Goal: Task Accomplishment & Management: Use online tool/utility

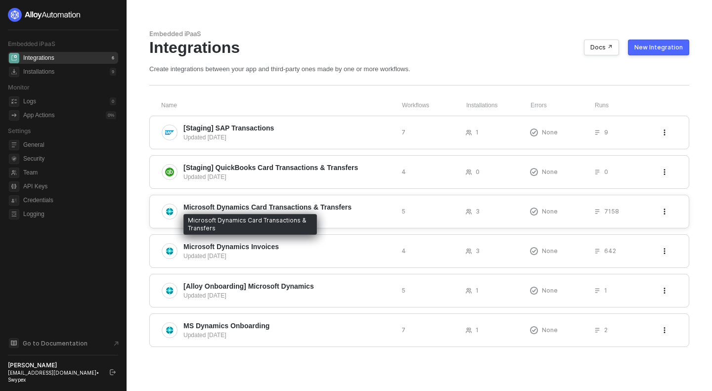
click at [316, 209] on span "Microsoft Dynamics Card Transactions & Transfers" at bounding box center [268, 207] width 168 height 10
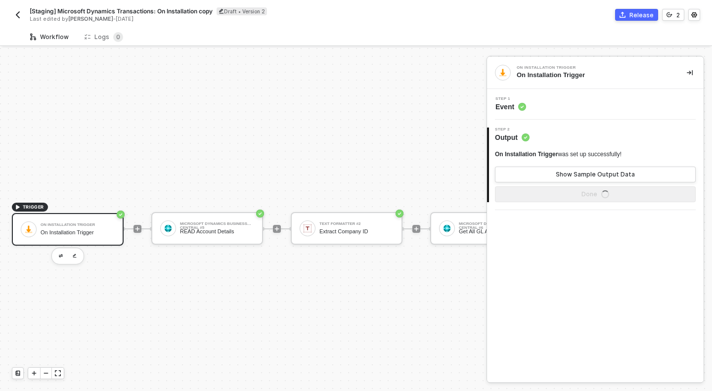
scroll to position [26, 0]
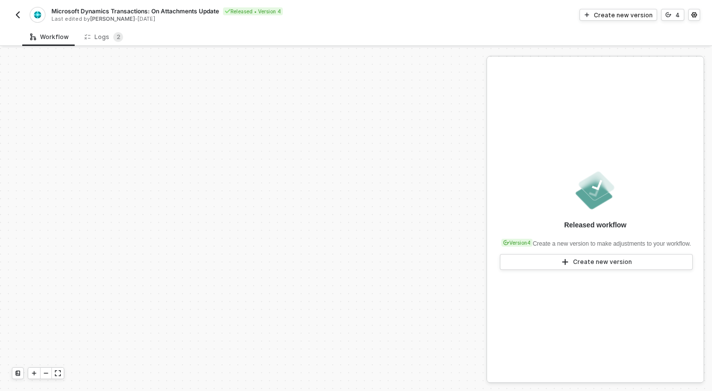
scroll to position [222, 0]
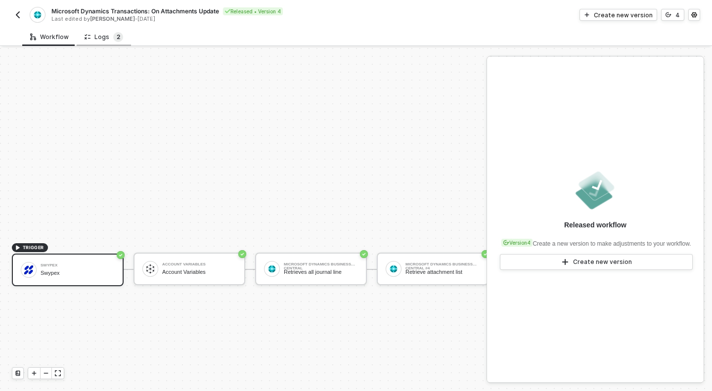
click at [113, 40] on sup "2" at bounding box center [118, 37] width 10 height 10
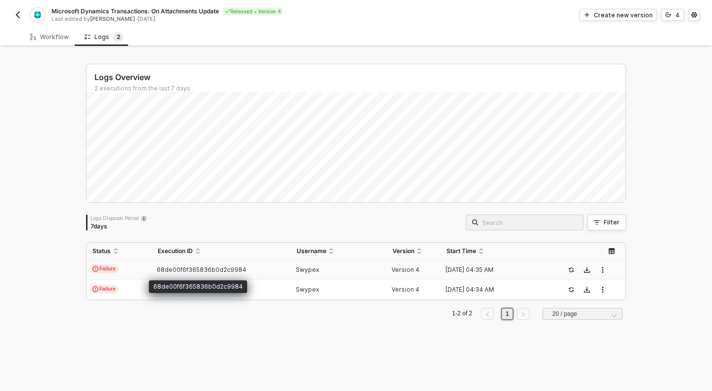
click at [195, 269] on span "68de00f6f365836b0d2c9984" at bounding box center [202, 269] width 90 height 7
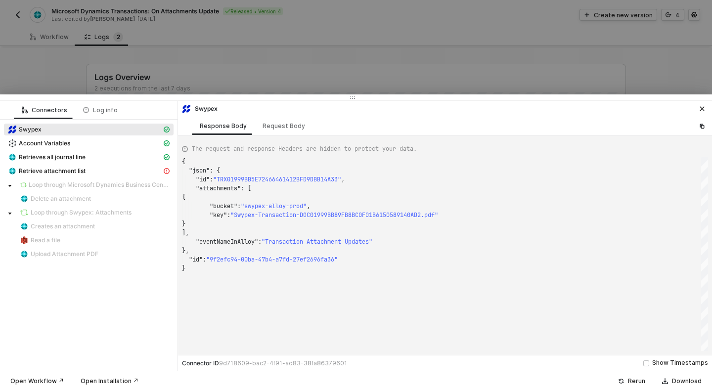
scroll to position [89, 0]
click at [53, 168] on span "Retrieve attachment list" at bounding box center [52, 171] width 67 height 8
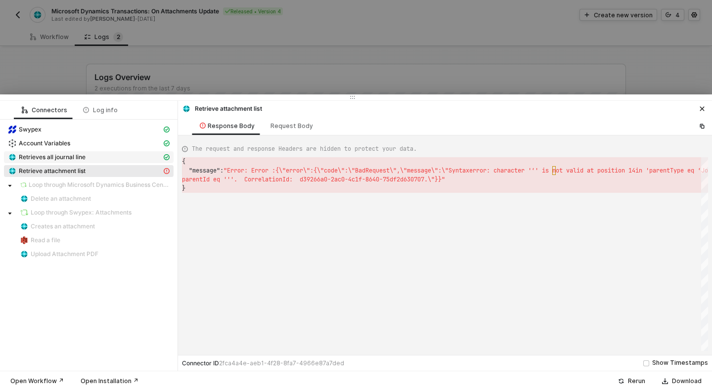
click at [111, 158] on div "Retrieves all journal line" at bounding box center [85, 157] width 154 height 9
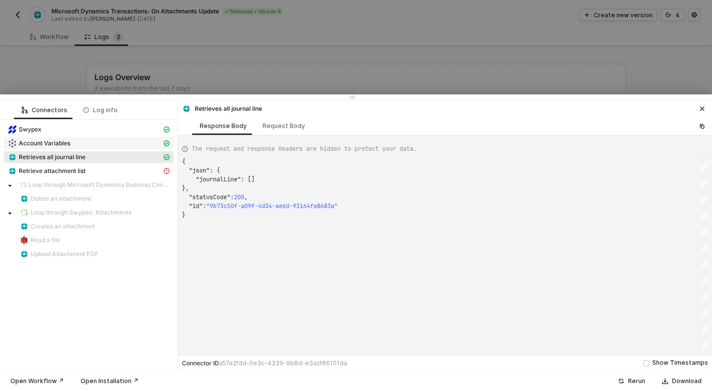
click at [103, 143] on div "Account Variables" at bounding box center [85, 143] width 154 height 9
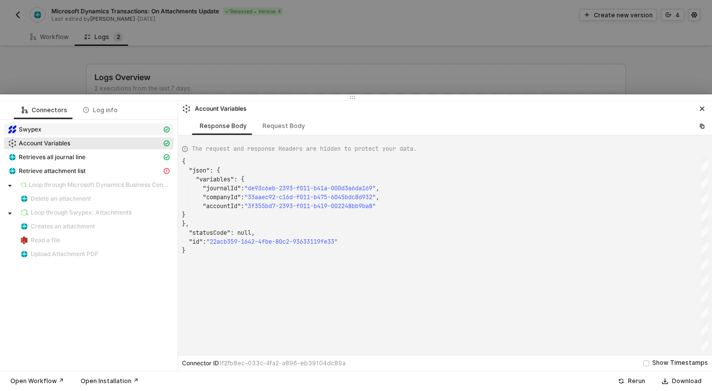
click at [116, 131] on div "Swypex" at bounding box center [85, 129] width 154 height 9
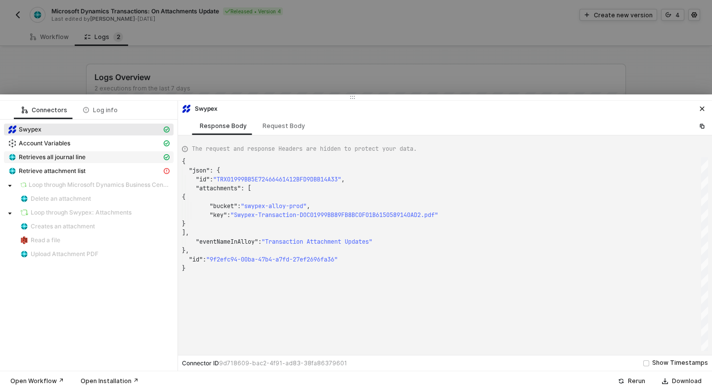
click at [100, 161] on div "Retrieves all journal line" at bounding box center [85, 157] width 154 height 9
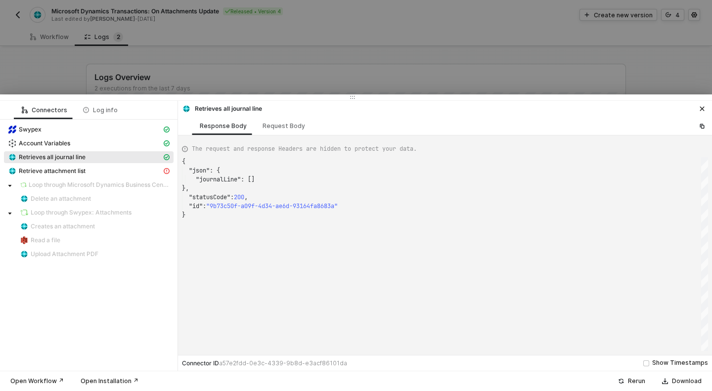
scroll to position [53, 0]
click at [293, 129] on div "Request Body" at bounding box center [284, 126] width 43 height 8
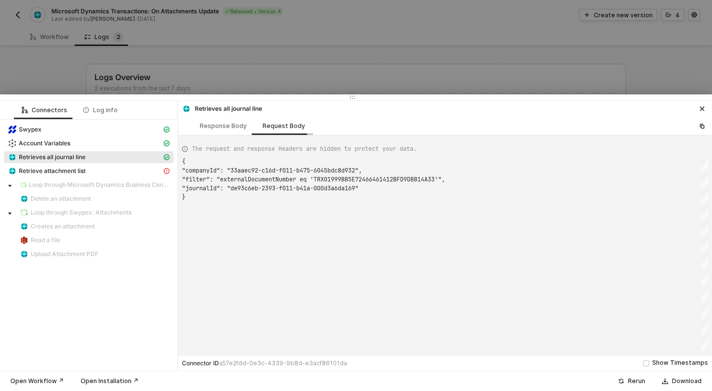
scroll to position [36, 0]
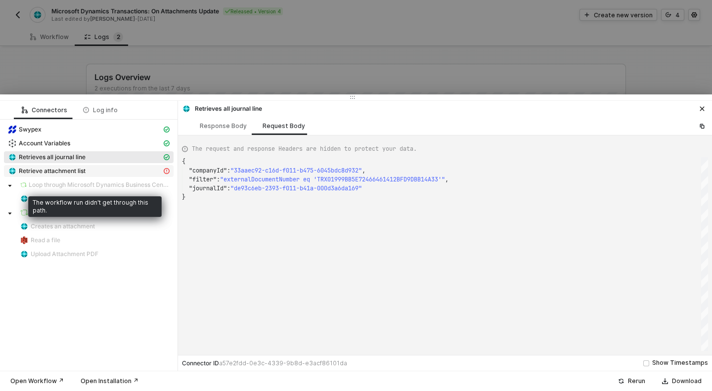
click at [117, 173] on div "Retrieve attachment list" at bounding box center [85, 171] width 154 height 9
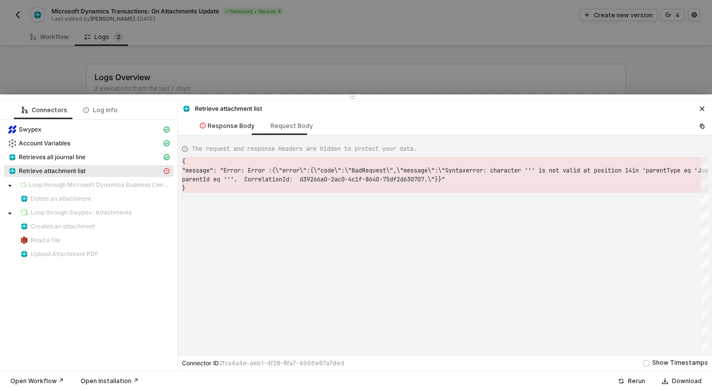
scroll to position [18, 0]
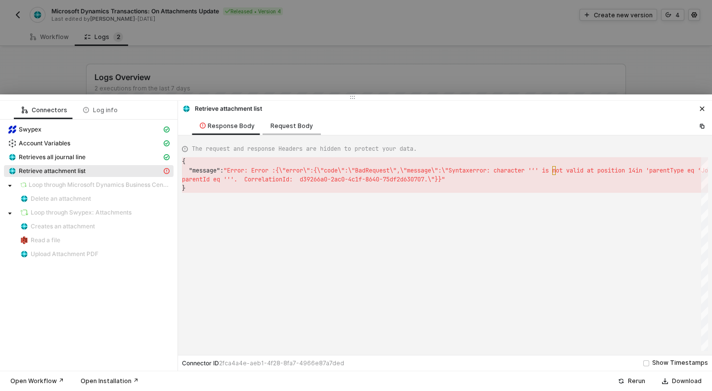
click at [286, 125] on div "Request Body" at bounding box center [292, 126] width 43 height 8
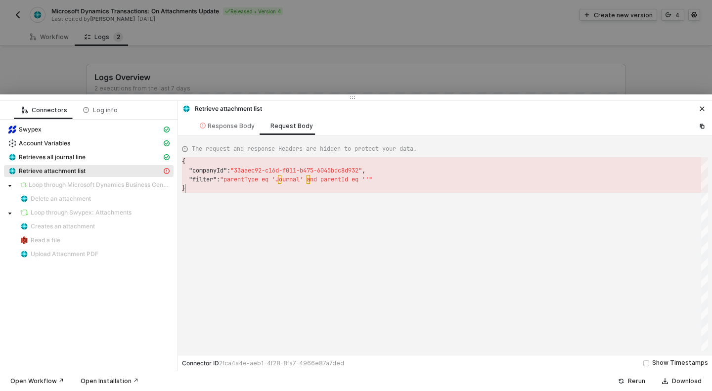
click at [402, 219] on div "{ "companyId" : "33aaec92-c16d-f011-b475-6045bdc8d932" , "filter" : "parentType…" at bounding box center [445, 254] width 526 height 194
click at [251, 127] on div "Response Body" at bounding box center [227, 126] width 55 height 8
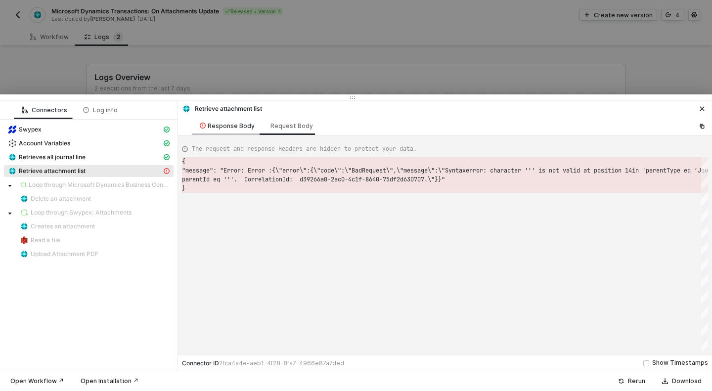
scroll to position [18, 0]
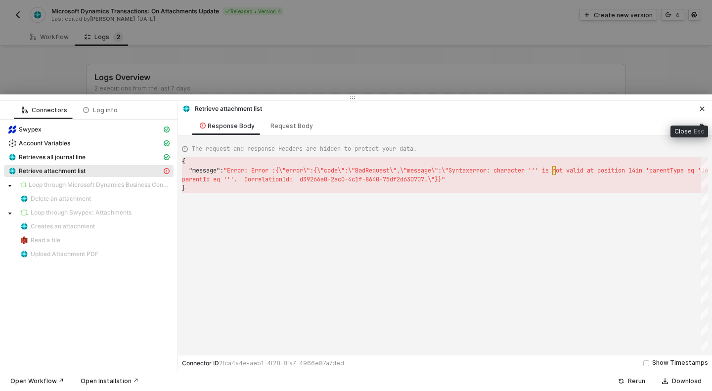
click at [705, 108] on icon "icon-close" at bounding box center [702, 109] width 6 height 6
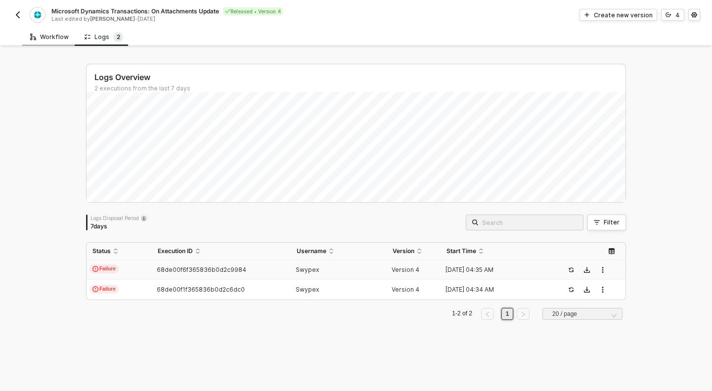
click at [52, 42] on div "Workflow" at bounding box center [49, 37] width 54 height 18
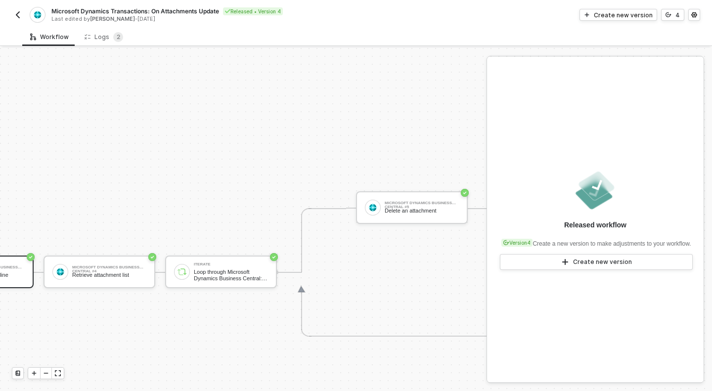
scroll to position [218, 333]
click at [126, 271] on div "Microsoft Dynamics Business Central #4 Retrieve attachment list" at bounding box center [109, 272] width 74 height 19
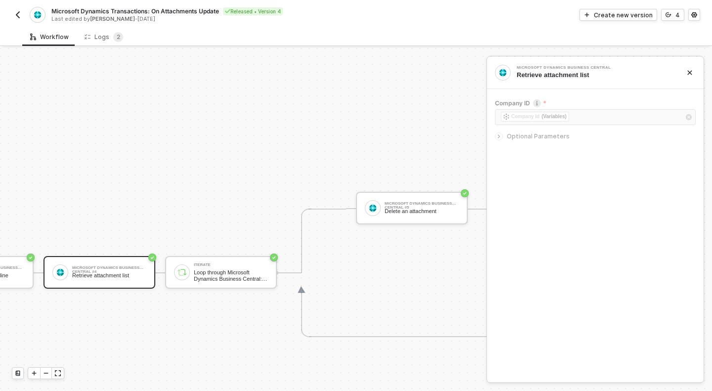
click at [535, 133] on div "Optional Parameters" at bounding box center [595, 136] width 201 height 11
click at [635, 16] on div "Create new version" at bounding box center [623, 15] width 59 height 8
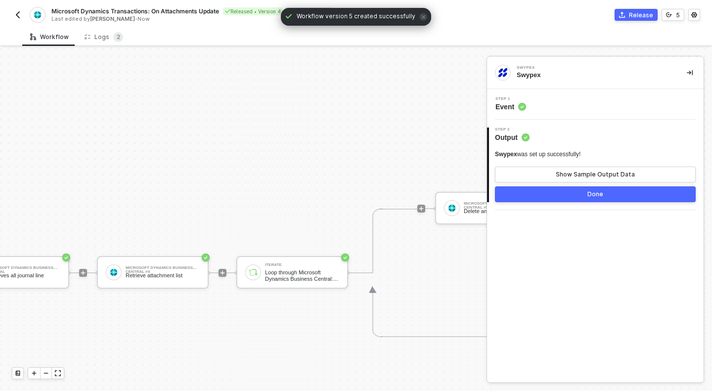
click at [508, 140] on span "Output" at bounding box center [512, 138] width 35 height 10
click at [518, 105] on span "Event" at bounding box center [511, 107] width 31 height 10
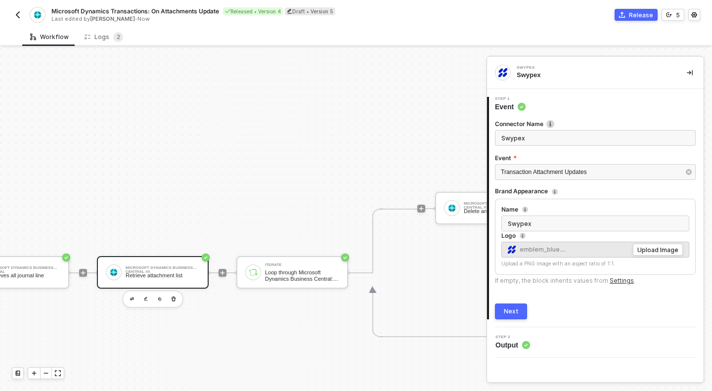
click at [171, 271] on div "Microsoft Dynamics Business Central #4 Retrieve attachment list" at bounding box center [163, 272] width 74 height 19
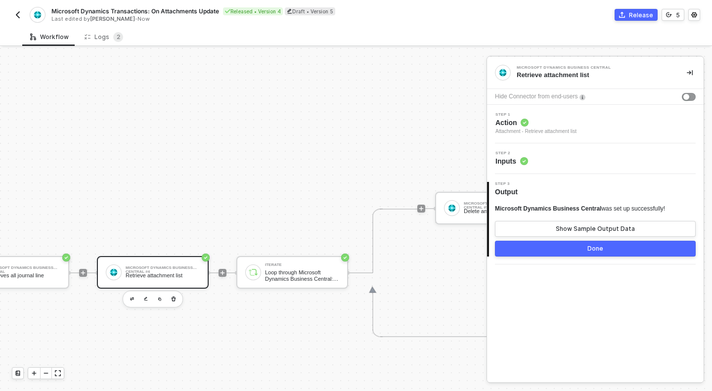
click at [526, 168] on div "Step 2 Inputs" at bounding box center [595, 158] width 217 height 31
click at [515, 159] on span "Inputs" at bounding box center [512, 161] width 33 height 10
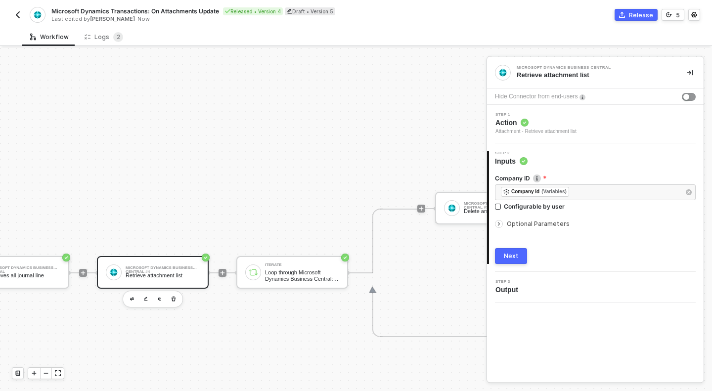
click at [531, 224] on span "Optional Parameters" at bounding box center [538, 223] width 63 height 7
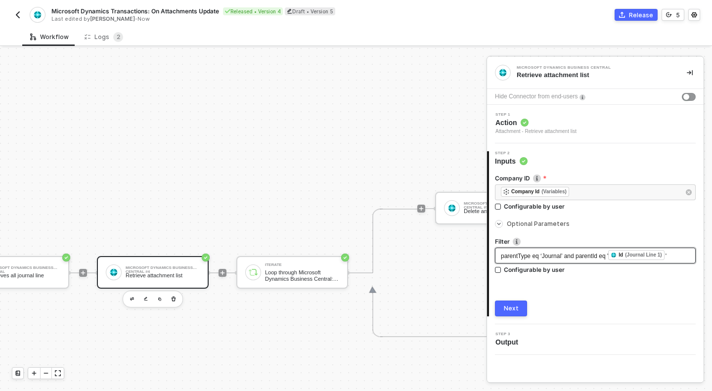
click at [550, 255] on span "parentType eq ‘Journal’ and parentId eq '" at bounding box center [554, 256] width 107 height 7
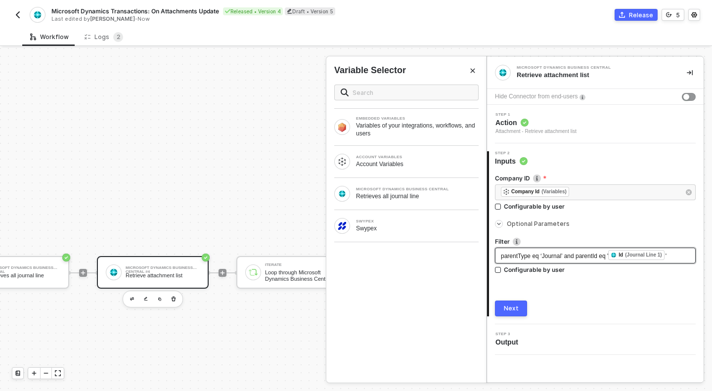
click at [567, 258] on span "parentType eq ‘Journal’ and parentId eq '" at bounding box center [554, 256] width 107 height 7
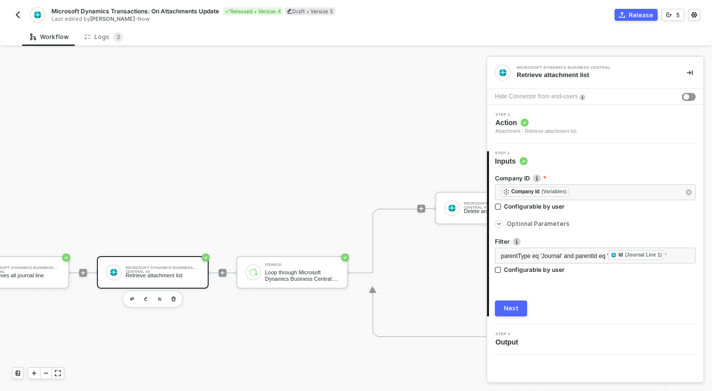
click at [519, 313] on button "Next" at bounding box center [511, 309] width 32 height 16
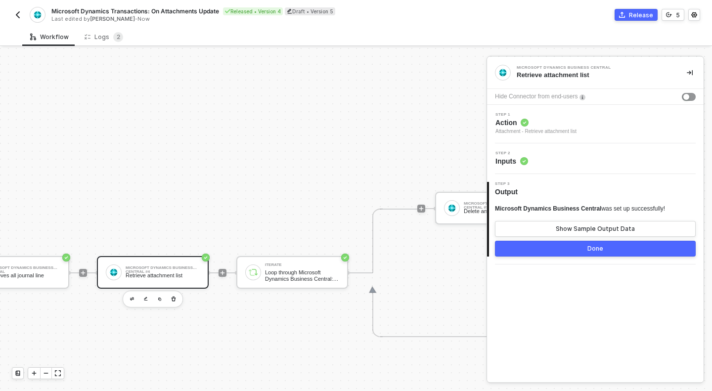
click at [571, 258] on div "3 Step 3 Output Microsoft Dynamics Business Central was set up successfully! Sh…" at bounding box center [595, 219] width 217 height 91
click at [573, 254] on button "Done" at bounding box center [595, 249] width 201 height 16
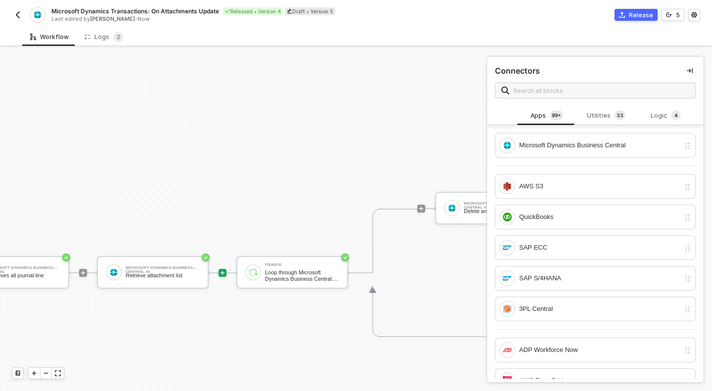
click at [640, 17] on div "Release" at bounding box center [641, 15] width 24 height 8
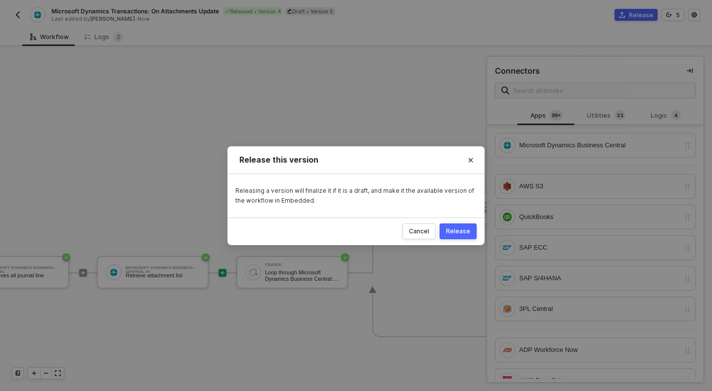
click at [450, 229] on div "Release" at bounding box center [458, 232] width 24 height 8
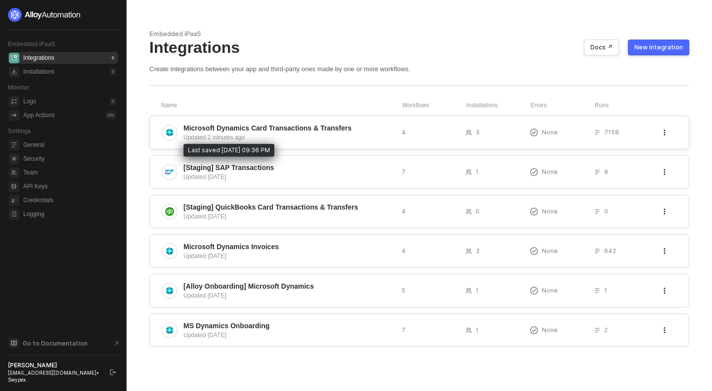
click at [316, 139] on div "Updated 2 minutes ago" at bounding box center [289, 137] width 210 height 9
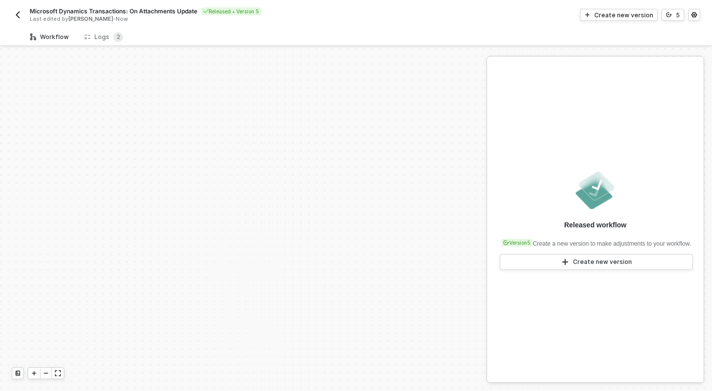
scroll to position [222, 0]
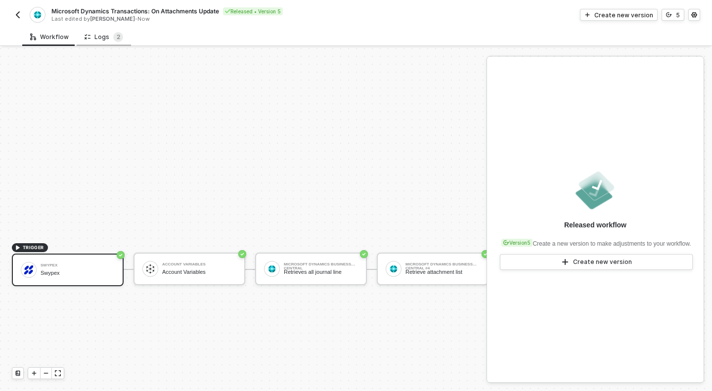
click at [110, 37] on div "Logs 2" at bounding box center [104, 37] width 39 height 10
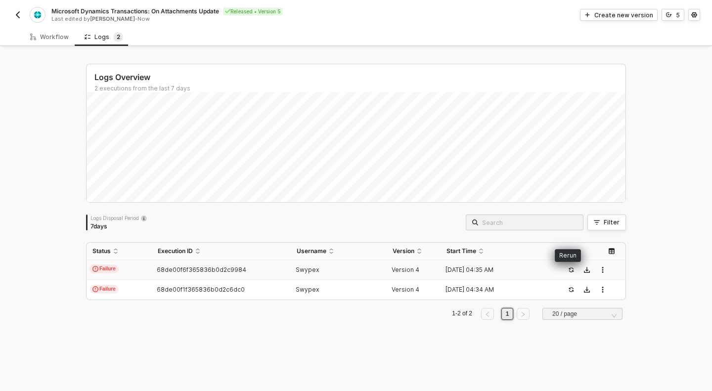
click at [565, 272] on button "button" at bounding box center [571, 270] width 12 height 12
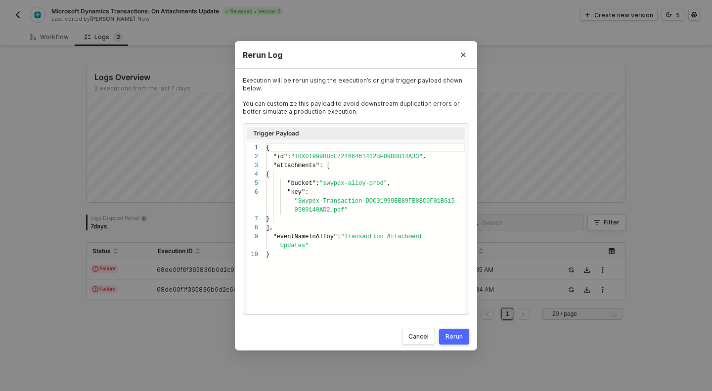
scroll to position [71, 0]
click at [457, 337] on div "Rerun" at bounding box center [454, 336] width 17 height 8
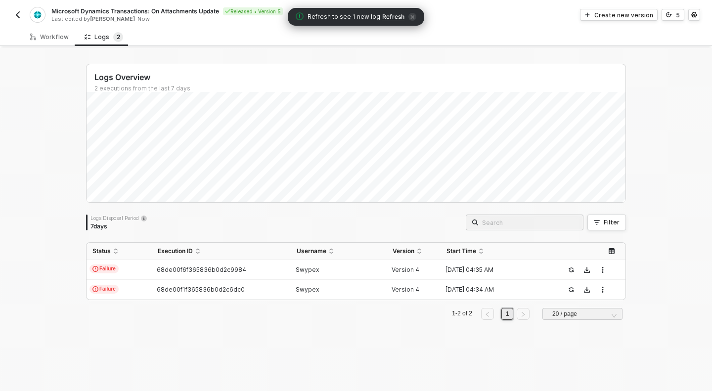
click at [395, 19] on span "Refresh" at bounding box center [393, 17] width 22 height 8
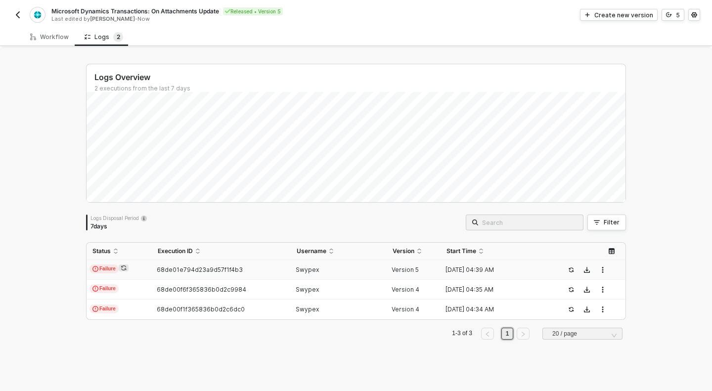
click at [157, 266] on td "68de01e794d23a9d57f1f4b3" at bounding box center [221, 270] width 139 height 20
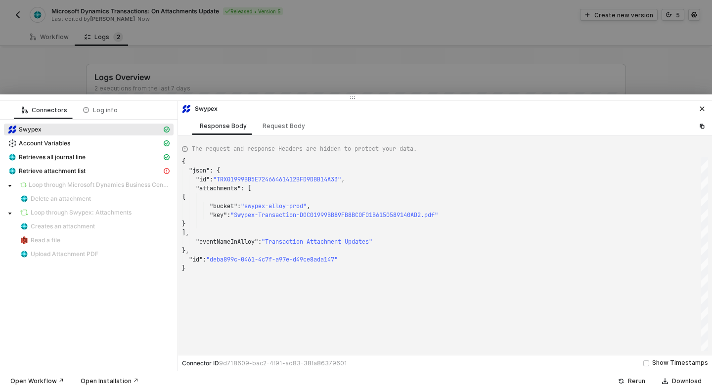
scroll to position [89, 0]
click at [113, 166] on span "Retrieve attachment list" at bounding box center [89, 171] width 170 height 12
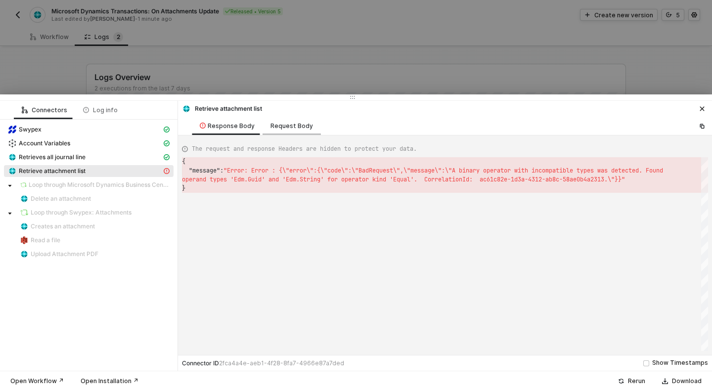
click at [292, 131] on div "Request Body" at bounding box center [292, 126] width 58 height 18
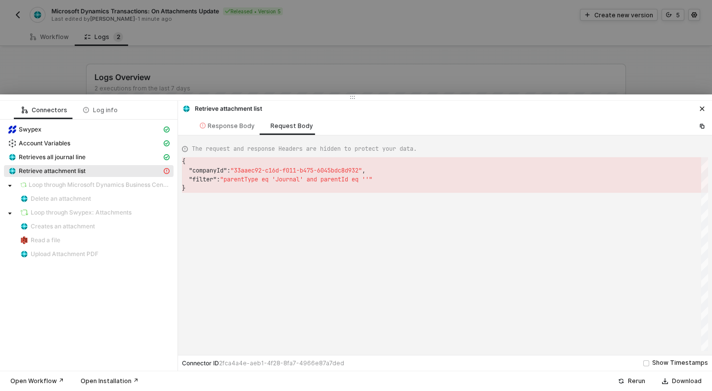
click at [266, 81] on div at bounding box center [356, 195] width 712 height 391
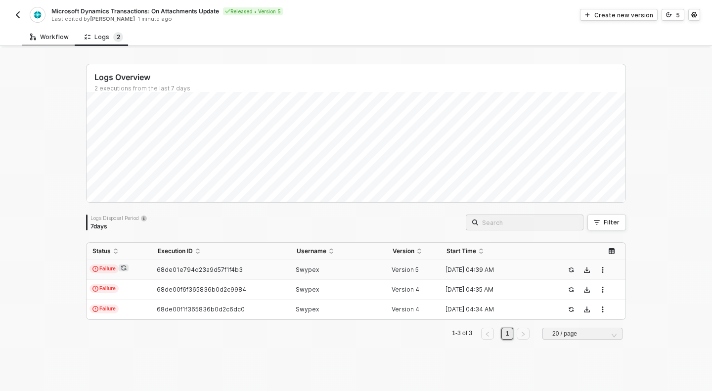
click at [42, 34] on div "Workflow" at bounding box center [49, 37] width 39 height 8
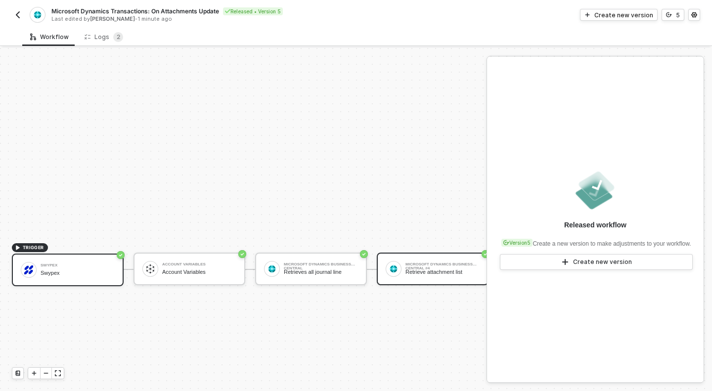
click at [429, 278] on div "Microsoft Dynamics Business Central #4 Retrieve attachment list" at bounding box center [443, 269] width 74 height 19
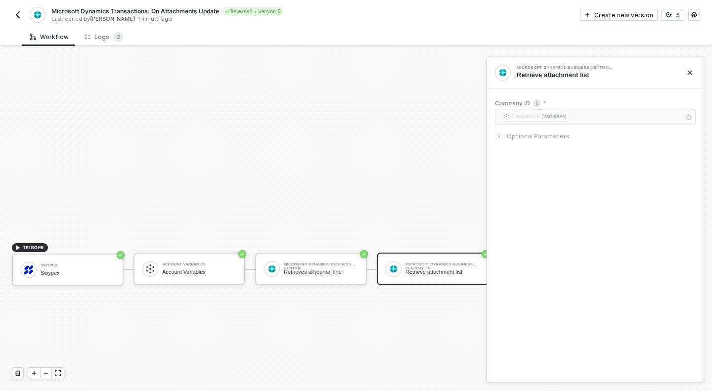
click at [508, 134] on span "Optional Parameters" at bounding box center [538, 136] width 63 height 7
click at [316, 264] on div "Microsoft Dynamics Business Central" at bounding box center [321, 265] width 74 height 4
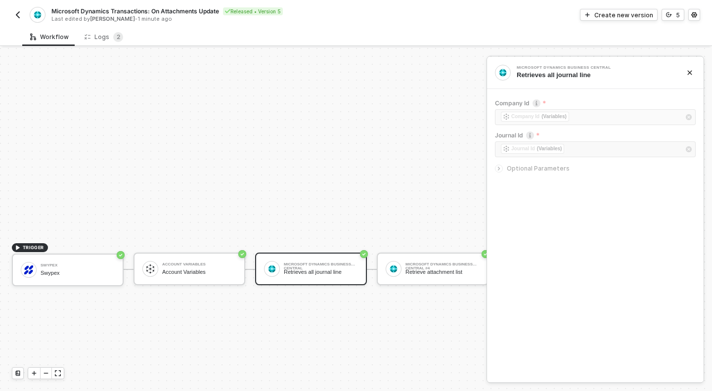
click at [516, 181] on div "Company Id ﻿ ﻿ Company Id (Variables) ﻿ Journal Id ﻿ ﻿ Journal Id (Variables) ﻿…" at bounding box center [595, 138] width 201 height 94
click at [523, 169] on span "Optional Parameters" at bounding box center [538, 168] width 63 height 7
click at [100, 26] on div "Microsoft Dynamics Transactions: On Attachments Update Released • Version 5 Las…" at bounding box center [356, 14] width 689 height 28
click at [100, 31] on div "Logs 2" at bounding box center [104, 37] width 54 height 18
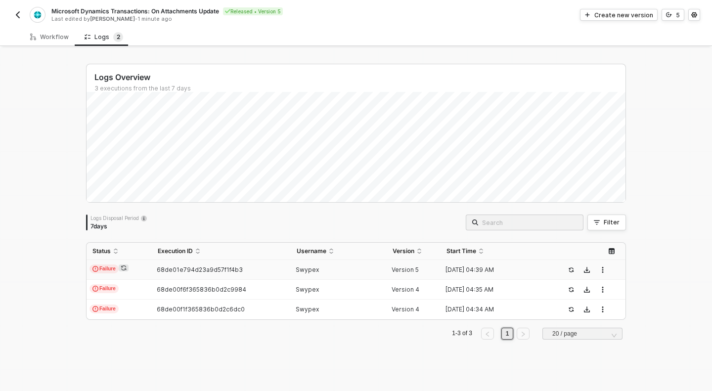
click at [173, 272] on span "68de01e794d23a9d57f1f4b3" at bounding box center [200, 269] width 86 height 7
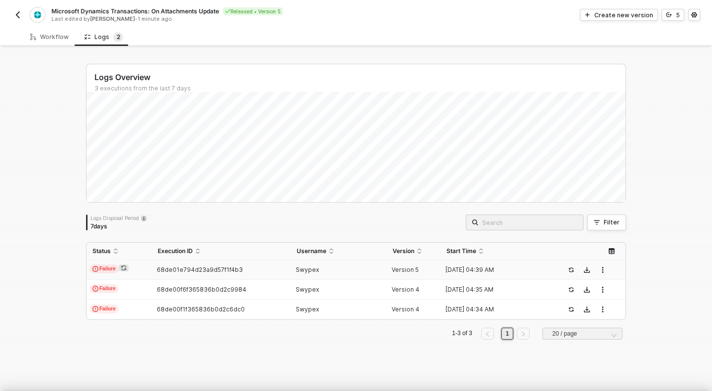
scroll to position [89, 0]
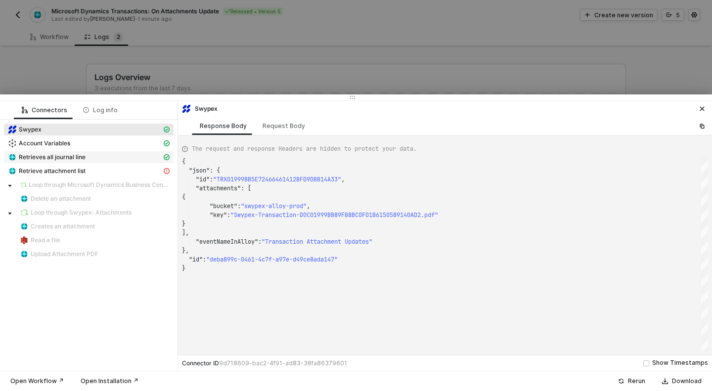
click at [98, 159] on div "Retrieves all journal line" at bounding box center [85, 157] width 154 height 9
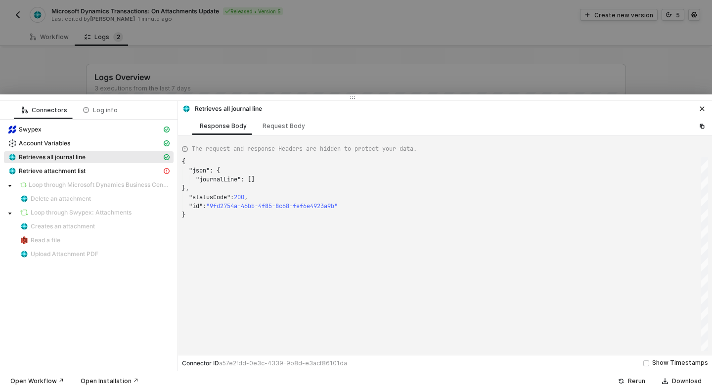
scroll to position [53, 0]
click at [270, 124] on div "Request Body" at bounding box center [284, 126] width 43 height 8
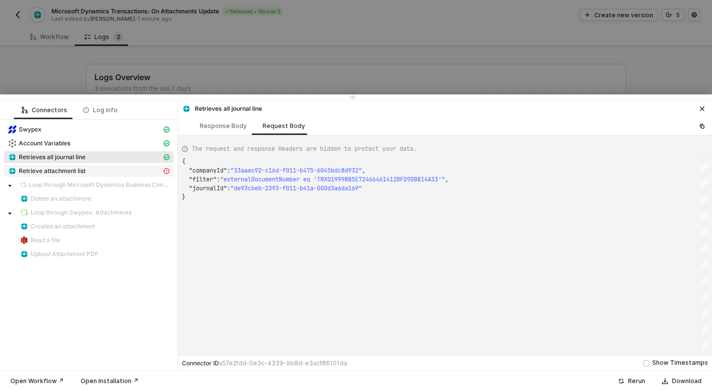
click at [94, 173] on div "Retrieve attachment list" at bounding box center [85, 171] width 154 height 9
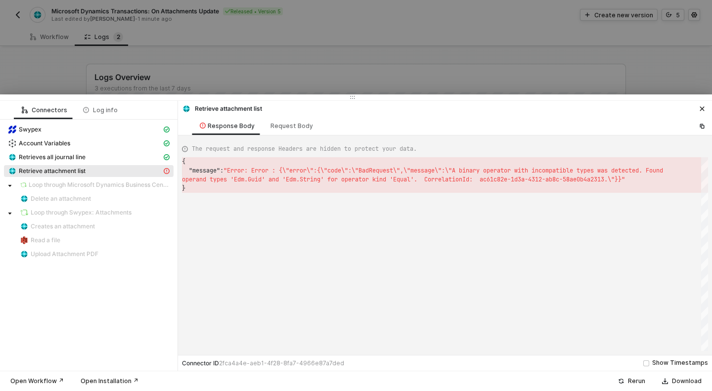
scroll to position [18, 0]
click at [100, 162] on span "Retrieves all journal line" at bounding box center [89, 157] width 170 height 12
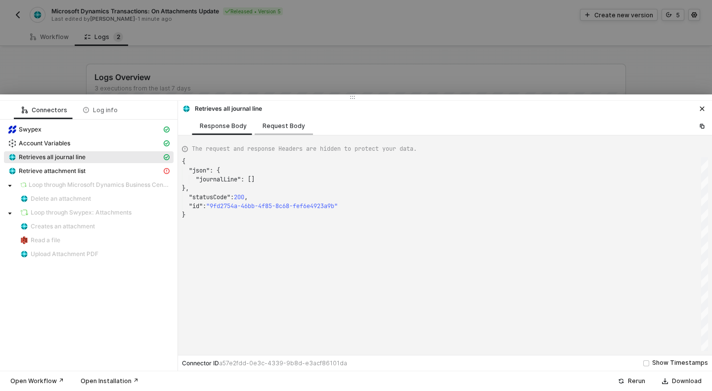
click at [281, 120] on div "Request Body" at bounding box center [284, 126] width 58 height 18
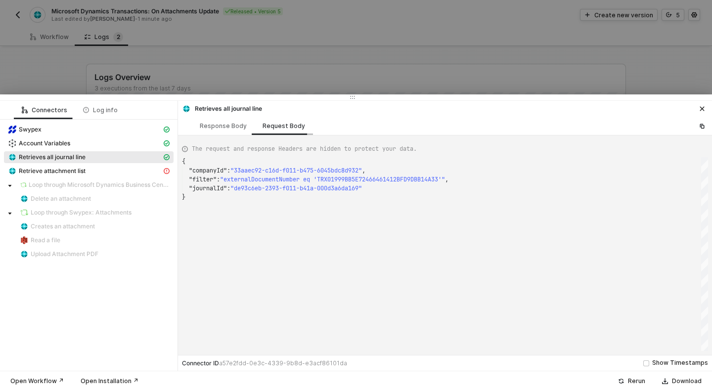
scroll to position [36, 0]
